Goal: Check status: Check status

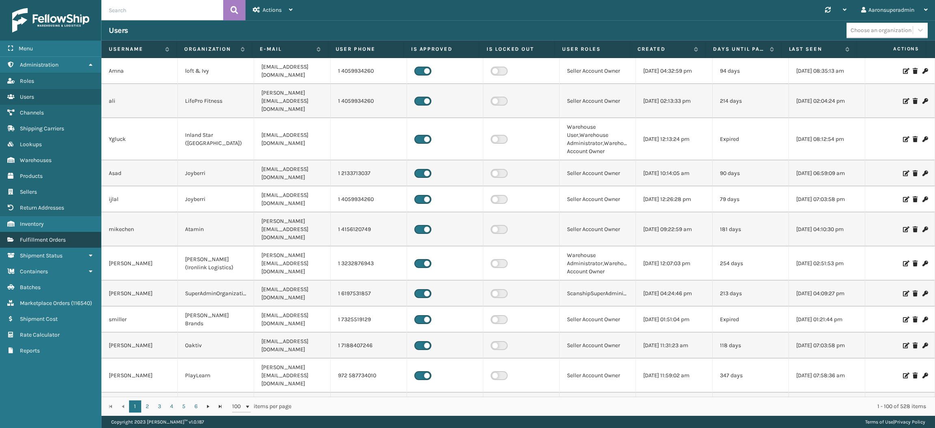
click at [78, 232] on link "Fulfillment Orders" at bounding box center [50, 240] width 101 height 16
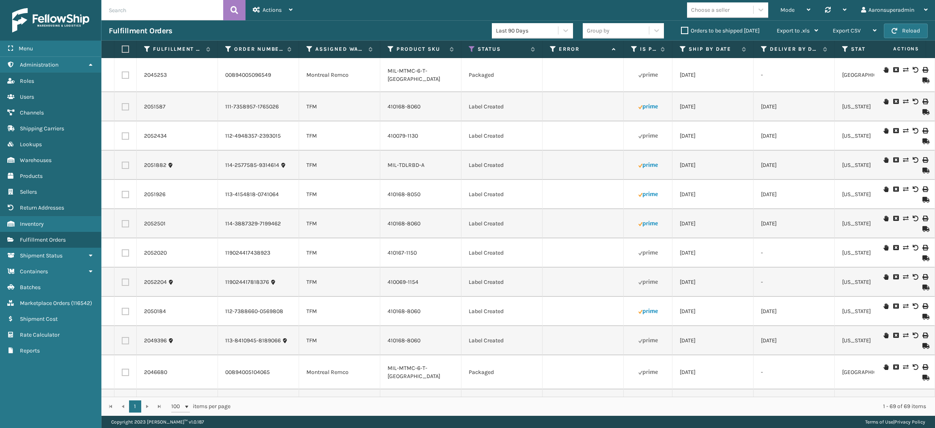
click at [690, 31] on label "Orders to be shipped [DATE]" at bounding box center [720, 30] width 79 height 7
click at [682, 31] on input "Orders to be shipped [DATE]" at bounding box center [681, 28] width 0 height 5
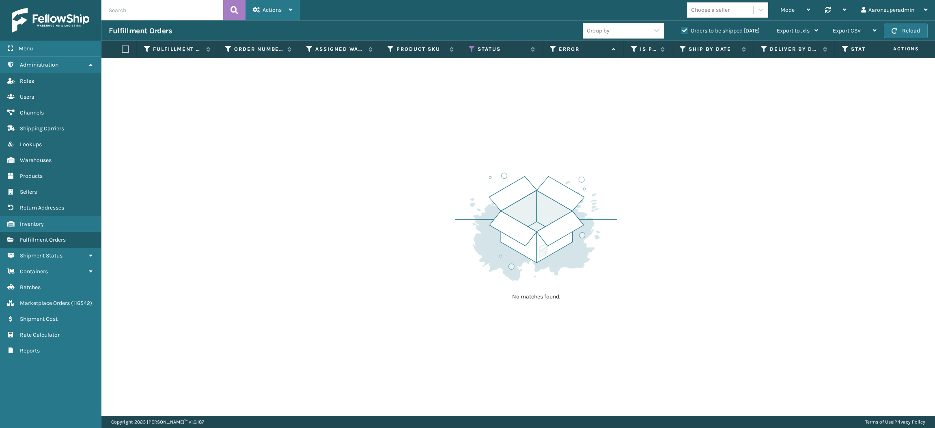
click at [281, 9] on span "Actions" at bounding box center [272, 9] width 19 height 7
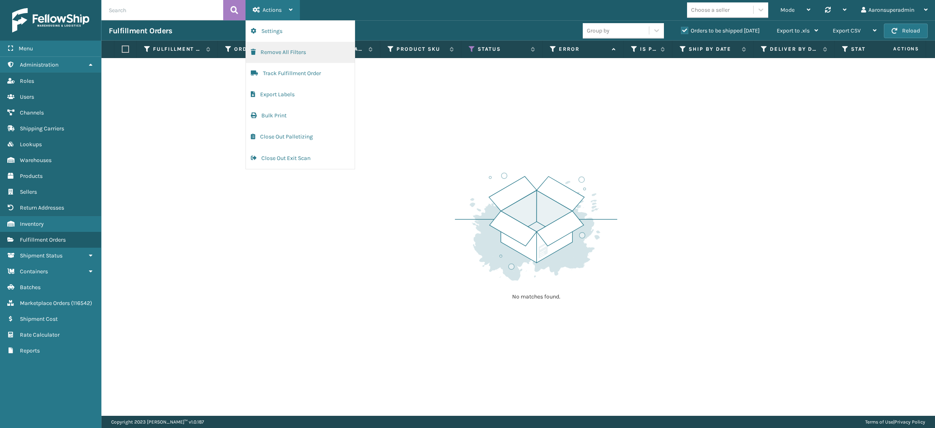
click at [294, 49] on button "Remove All Filters" at bounding box center [300, 52] width 109 height 21
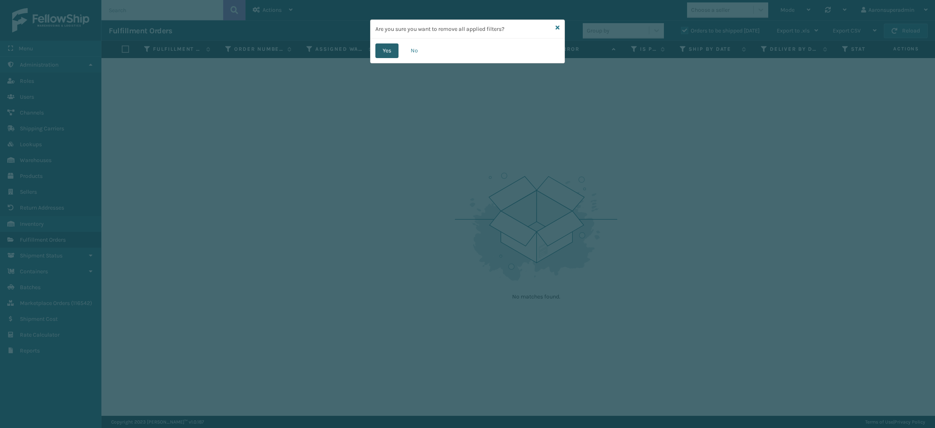
click at [382, 50] on button "Yes" at bounding box center [387, 50] width 23 height 15
